Goal: Information Seeking & Learning: Learn about a topic

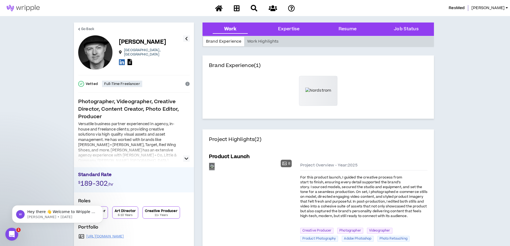
click at [215, 170] on div "Preview" at bounding box center [211, 166] width 5 height 7
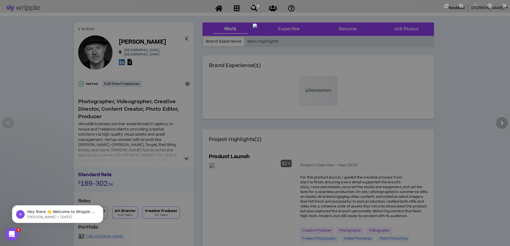
click at [502, 123] on icon "right" at bounding box center [502, 123] width 5 height 5
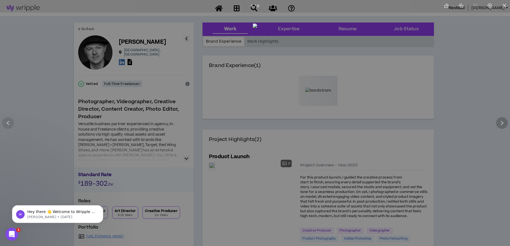
click at [502, 123] on icon "right" at bounding box center [502, 123] width 5 height 5
click at [427, 98] on div at bounding box center [255, 123] width 510 height 246
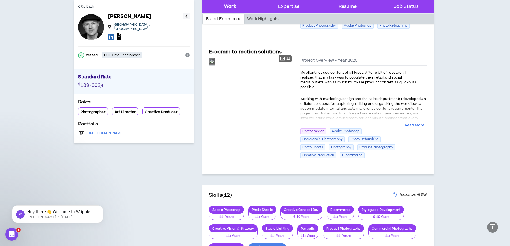
scroll to position [214, 0]
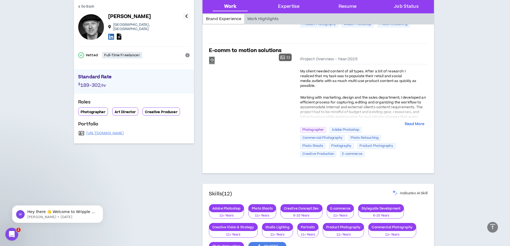
click at [215, 64] on div "Preview" at bounding box center [211, 60] width 5 height 7
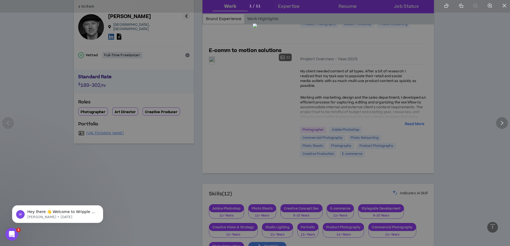
click at [499, 122] on div at bounding box center [502, 123] width 12 height 12
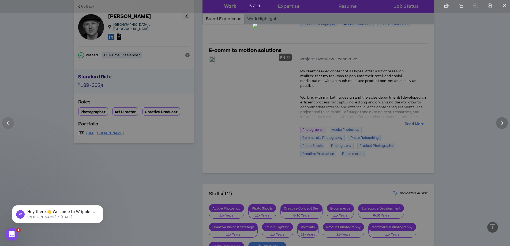
click at [499, 122] on div at bounding box center [502, 123] width 12 height 12
click at [500, 122] on icon "right" at bounding box center [502, 123] width 5 height 5
click at [502, 5] on icon "close" at bounding box center [504, 5] width 5 height 5
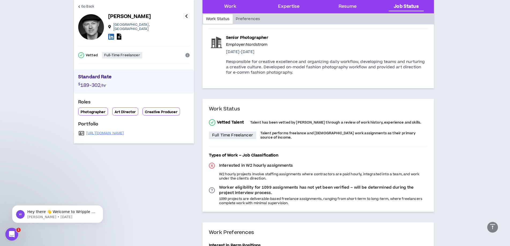
scroll to position [873, 0]
